Goal: Information Seeking & Learning: Learn about a topic

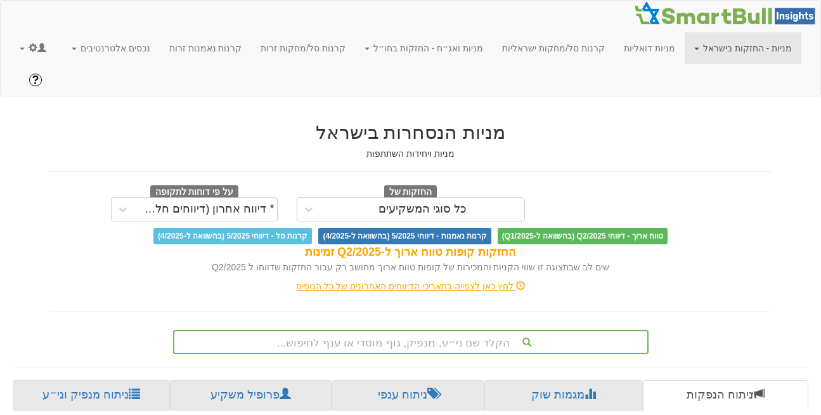
scroll to position [0, 10]
click at [25, 49] on link at bounding box center [33, 48] width 46 height 32
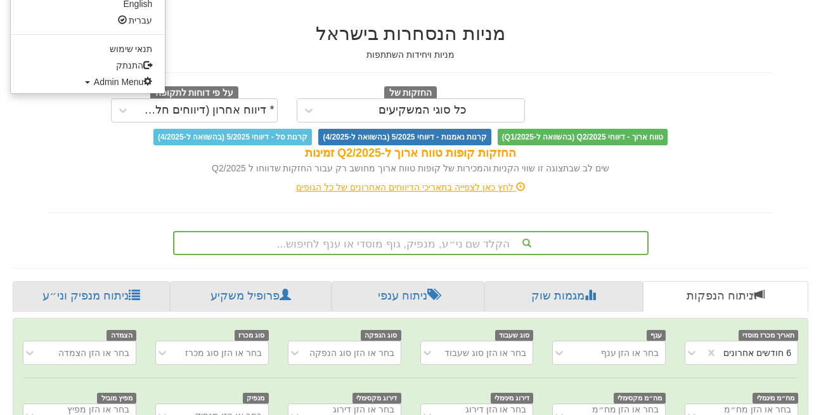
scroll to position [100, 0]
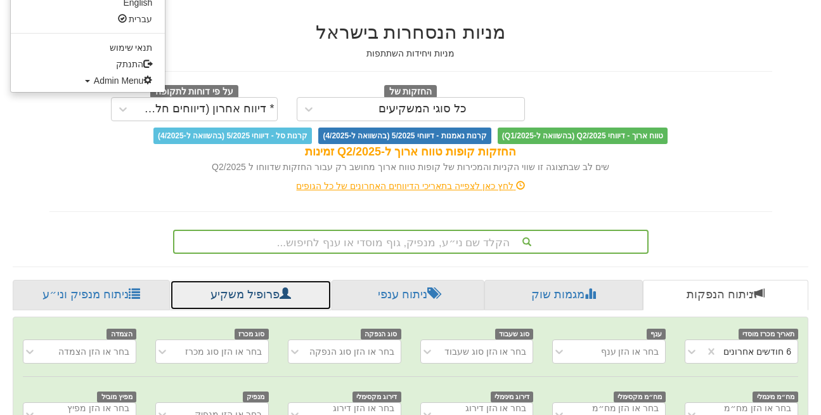
click at [240, 280] on link "פרופיל משקיע" at bounding box center [250, 295] width 161 height 30
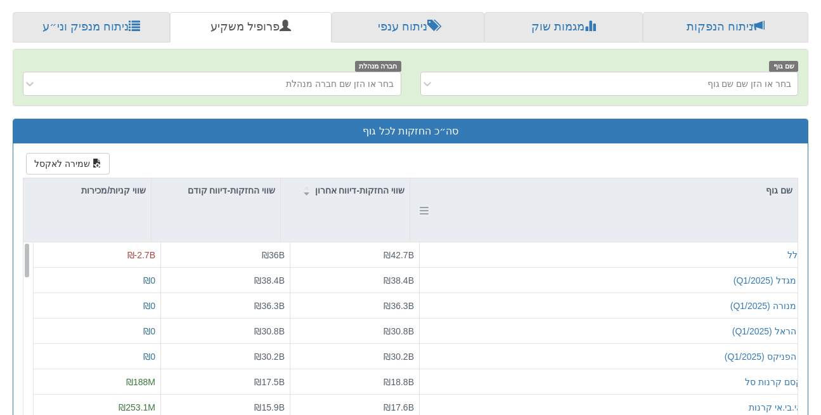
click at [766, 183] on div "שם גוף" at bounding box center [603, 209] width 387 height 63
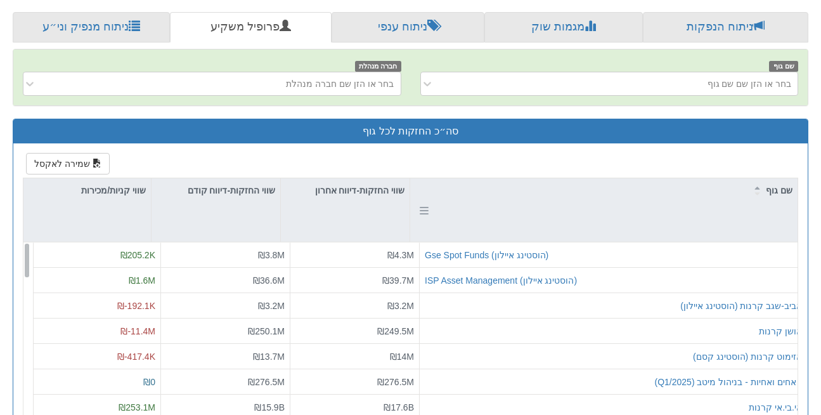
click at [766, 183] on div "שם גוף" at bounding box center [603, 209] width 387 height 63
